Goal: Find specific page/section: Find specific page/section

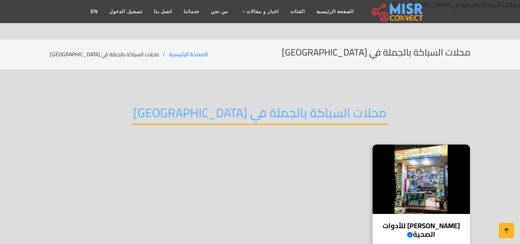
scroll to position [78, 0]
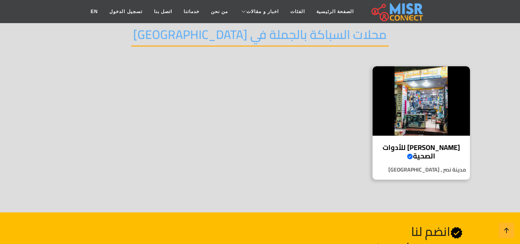
click at [520, 60] on html "محلات السباكة بالجملة في مصر محلات السباكة بالجملة في مصر الصفحة الرئيسية الفئا…" at bounding box center [260, 245] width 520 height 646
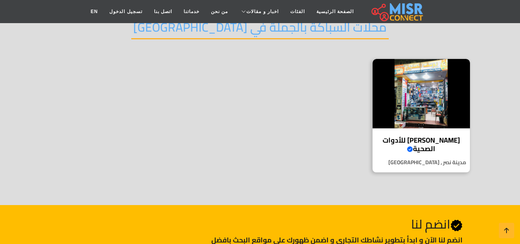
scroll to position [91, 0]
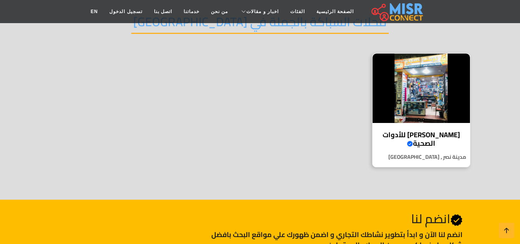
click at [445, 127] on div "يوسف الصديق للأدوات الصحية Verified account 📌 يوسف الصديق للأدوات الصحية – خبرة…" at bounding box center [421, 110] width 98 height 114
click at [319, 12] on link "الصفحة الرئيسية" at bounding box center [335, 11] width 49 height 15
